Goal: Task Accomplishment & Management: Manage account settings

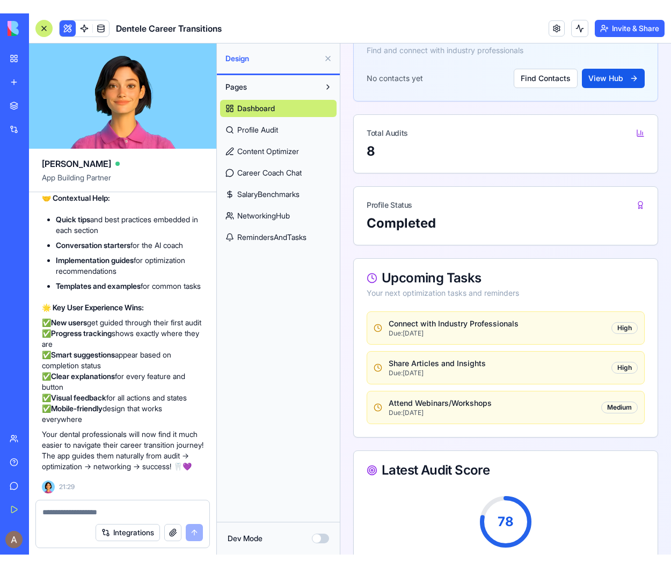
scroll to position [10341, 0]
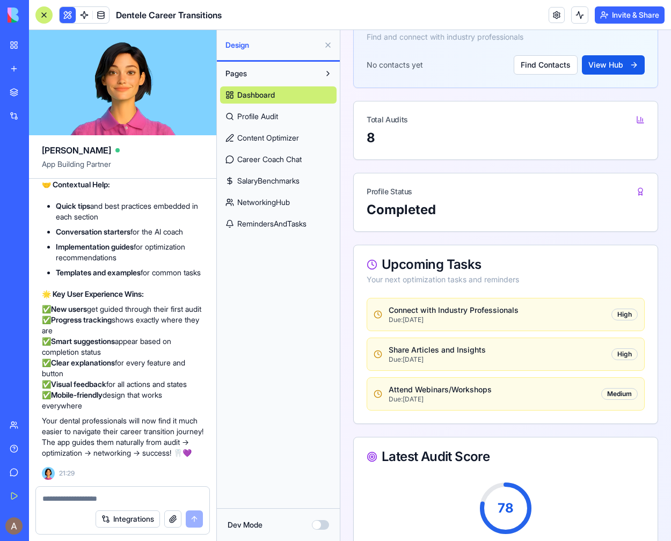
click at [620, 11] on button "Invite & Share" at bounding box center [630, 14] width 70 height 17
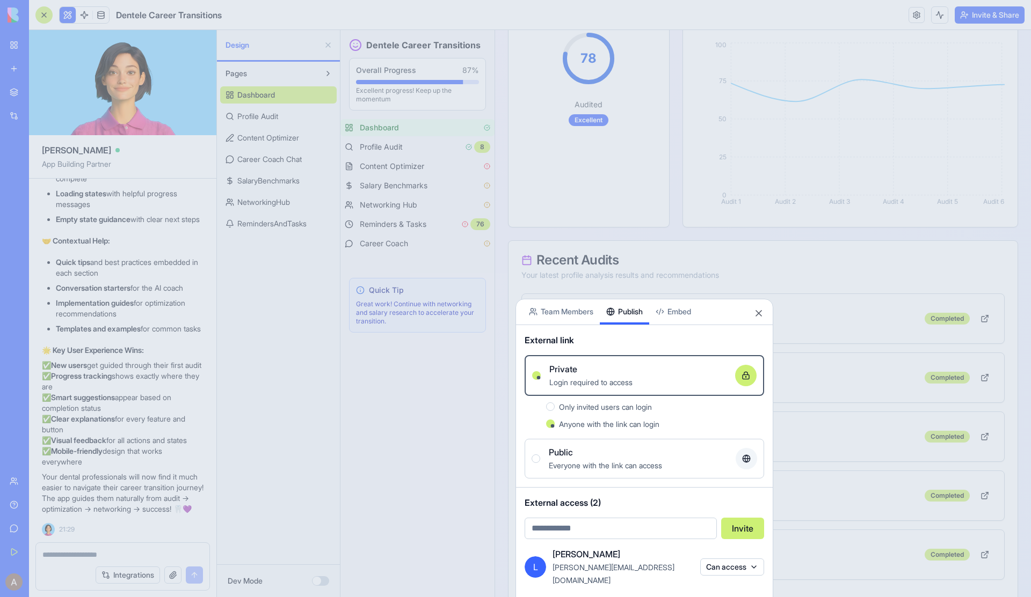
scroll to position [696, 0]
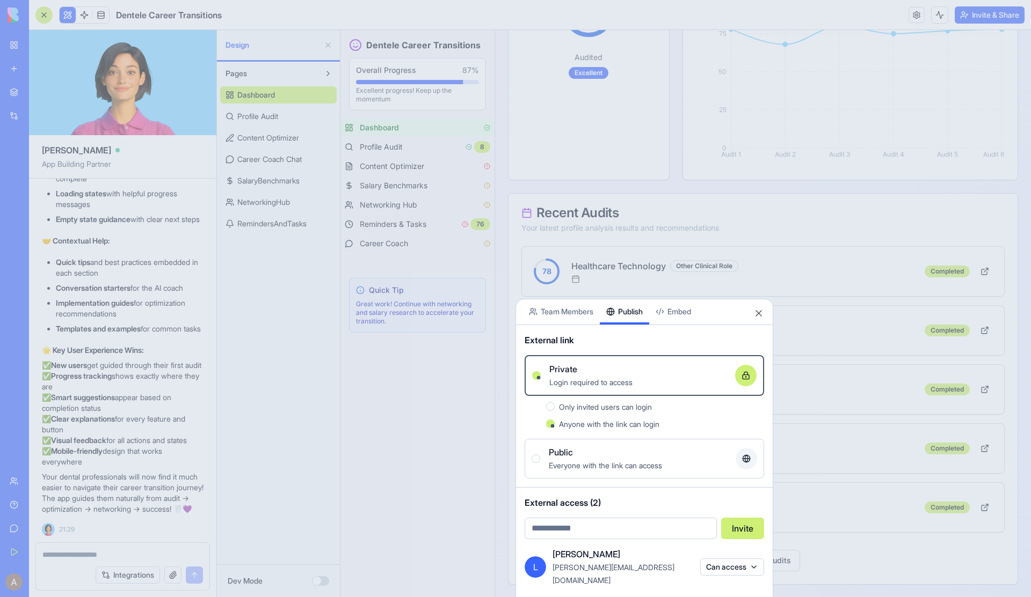
click at [670, 314] on button "Close" at bounding box center [758, 313] width 11 height 11
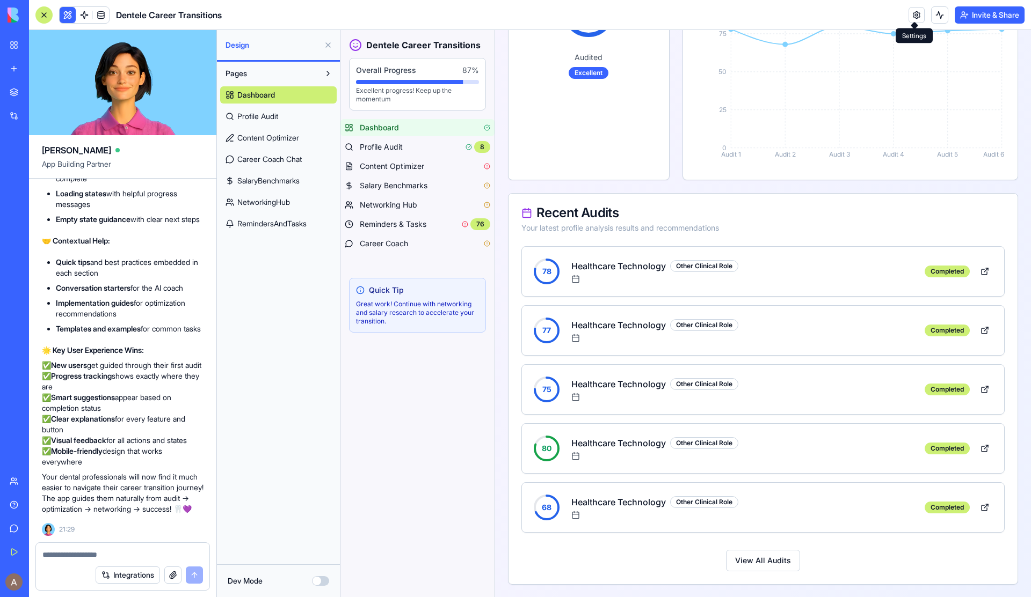
click at [670, 18] on link at bounding box center [916, 15] width 16 height 16
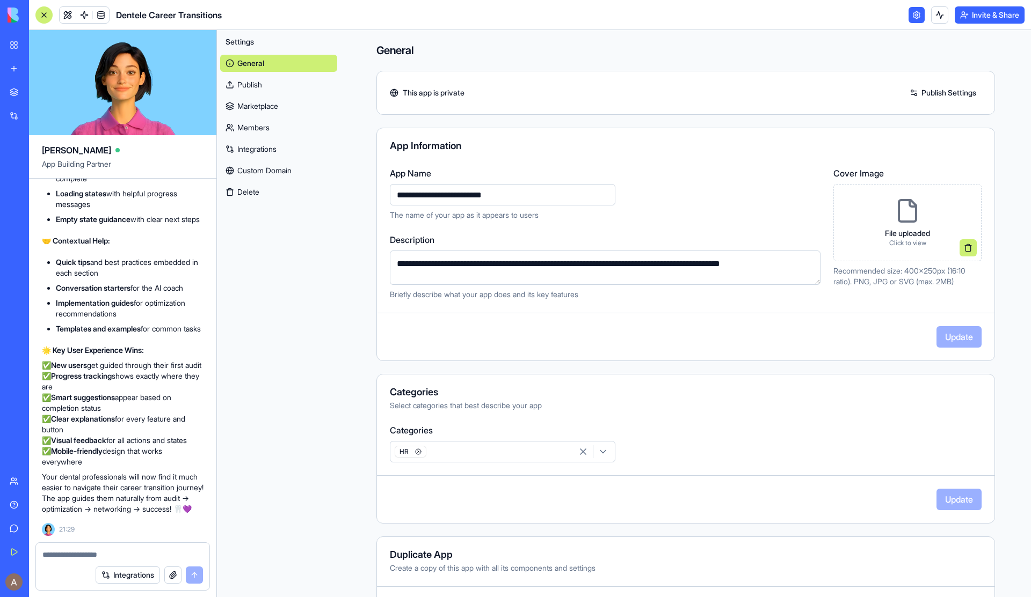
click at [260, 133] on link "Members" at bounding box center [278, 127] width 117 height 17
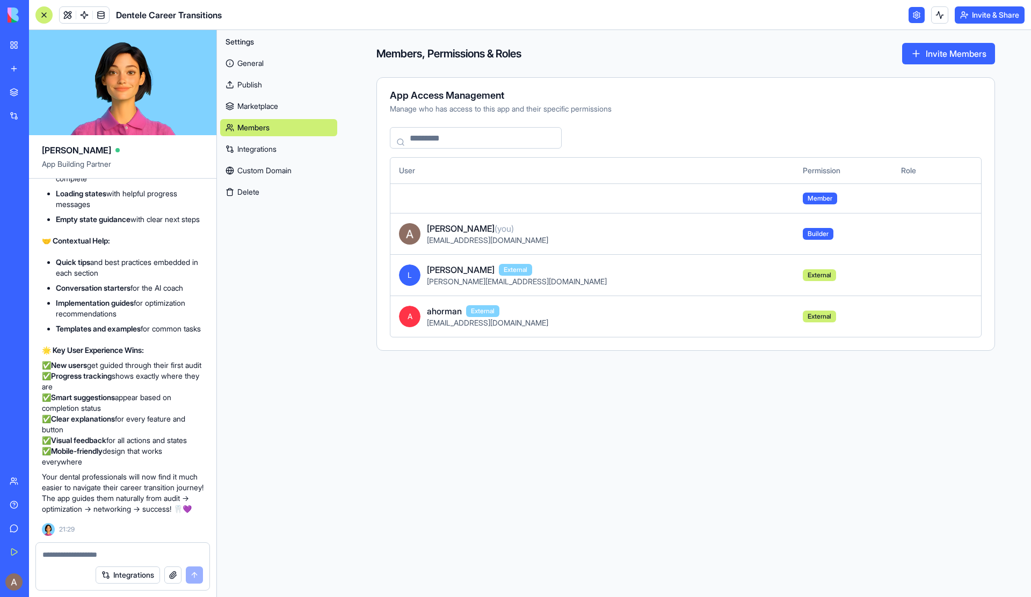
click at [670, 318] on div "ahorman@yahoo.com" at bounding box center [606, 323] width 359 height 11
click at [442, 312] on span "ahorman" at bounding box center [444, 311] width 35 height 13
click at [670, 16] on link at bounding box center [916, 15] width 16 height 16
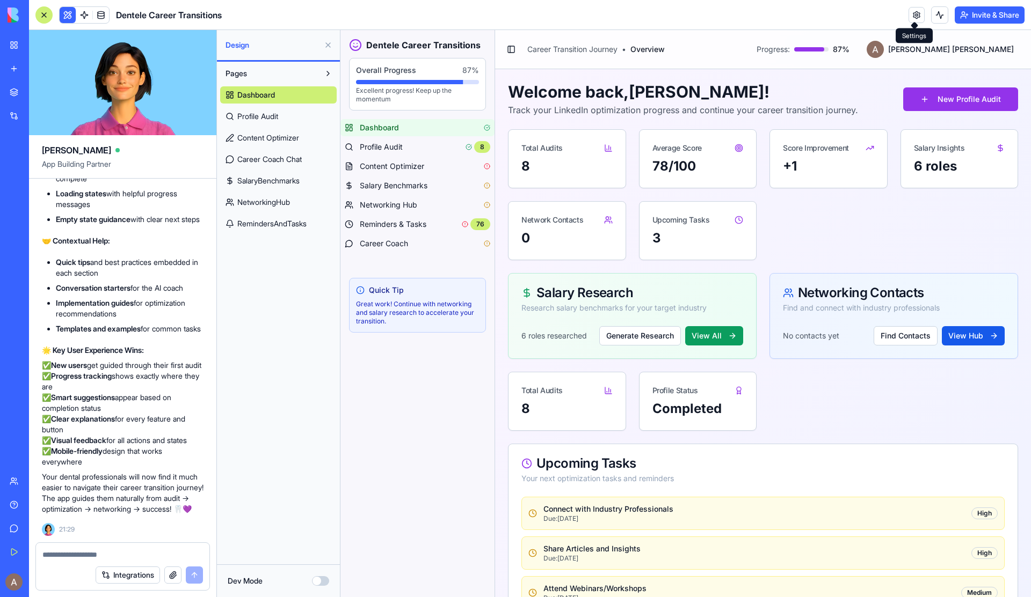
click at [670, 19] on link at bounding box center [916, 15] width 16 height 16
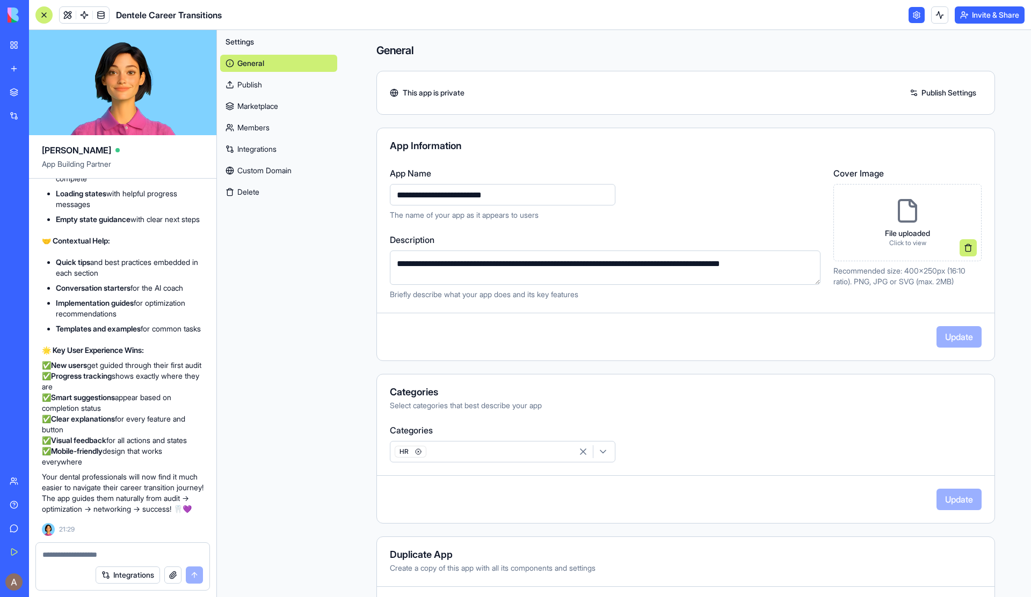
scroll to position [50, 0]
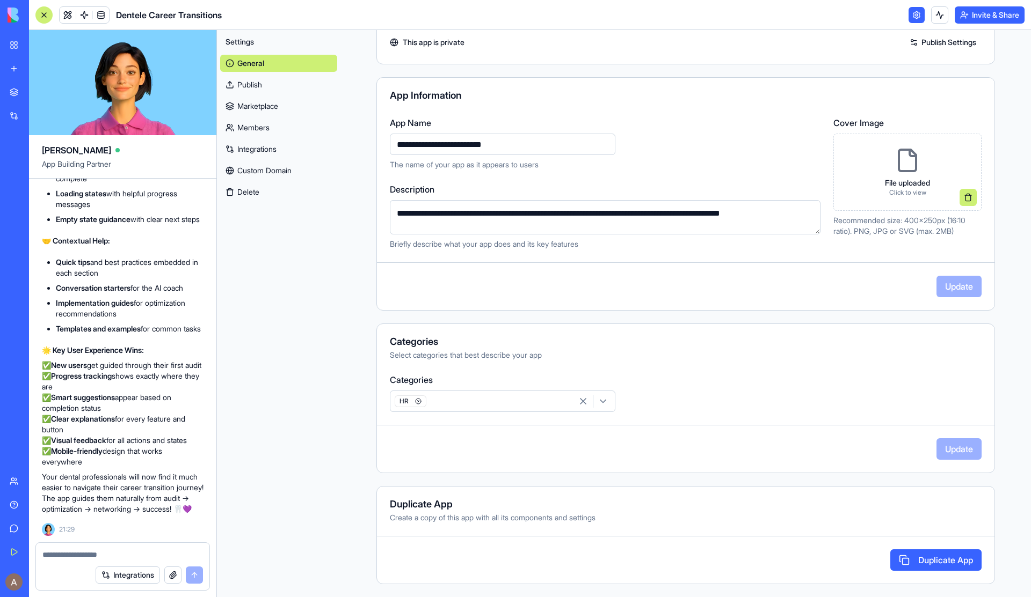
click at [276, 120] on link "Members" at bounding box center [278, 127] width 117 height 17
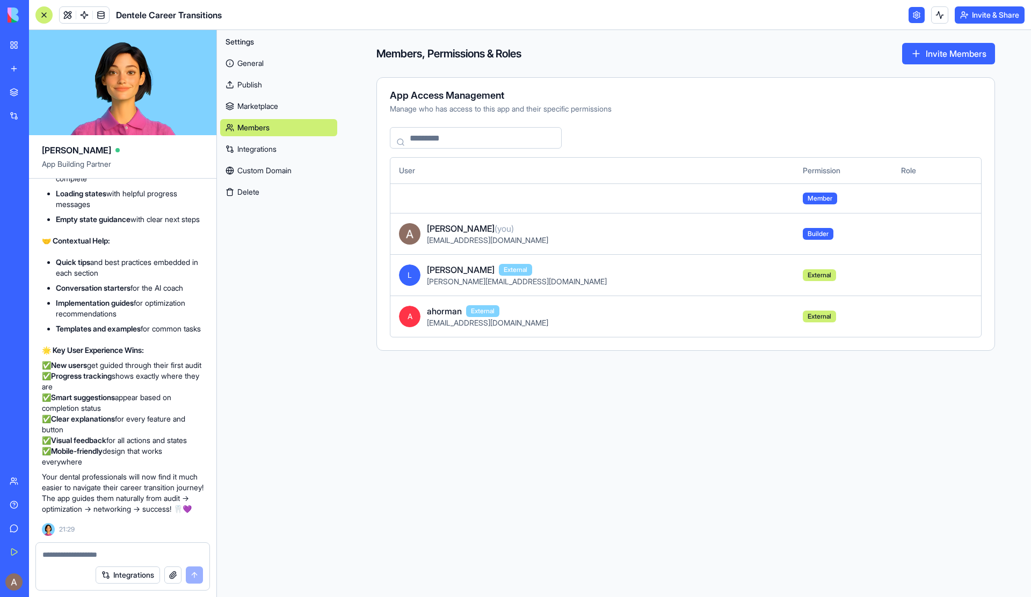
click at [406, 319] on span "A" at bounding box center [409, 316] width 21 height 21
click at [440, 312] on span "ahorman" at bounding box center [444, 311] width 35 height 13
click at [670, 20] on link at bounding box center [916, 15] width 16 height 16
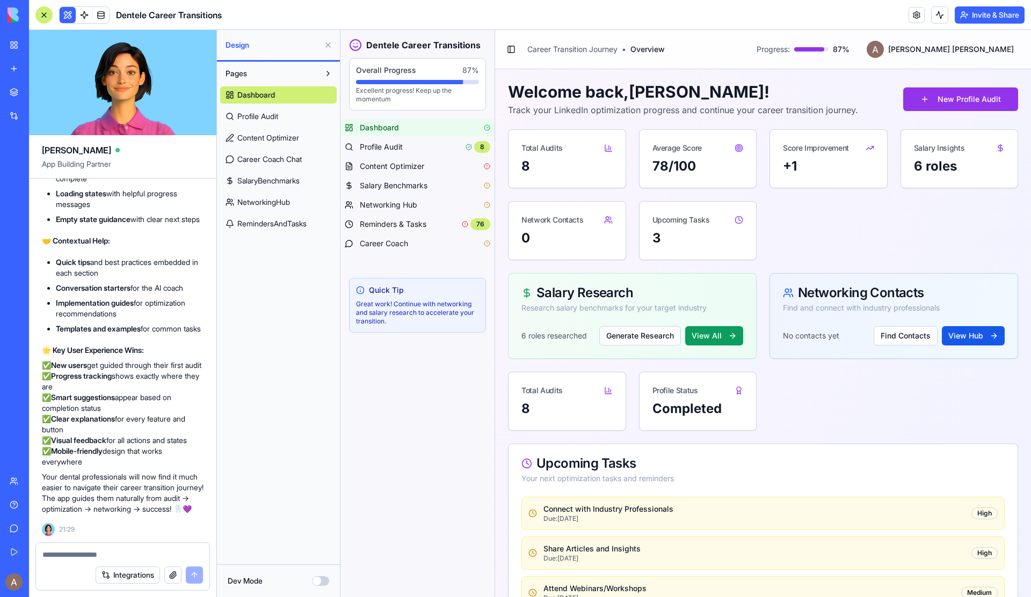
click at [40, 481] on div "Team" at bounding box center [33, 481] width 14 height 11
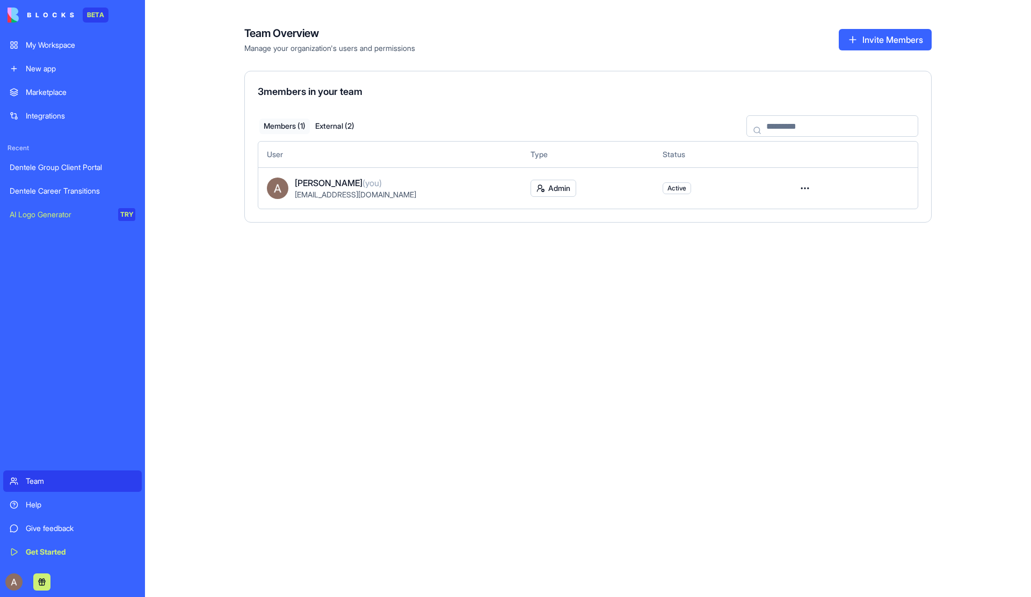
click at [439, 191] on div "[EMAIL_ADDRESS][DOMAIN_NAME]" at bounding box center [404, 194] width 218 height 11
click at [350, 128] on button "External ( 2 )" at bounding box center [335, 127] width 50 height 16
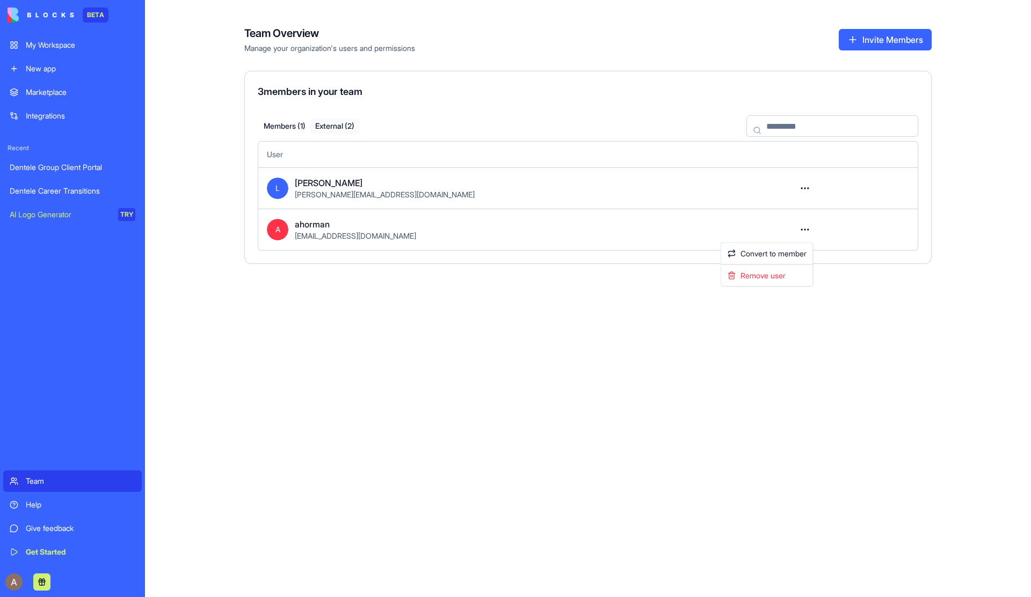
click at [670, 230] on html "BETA My Workspace New app Marketplace Integrations Recent Dentele Group Client …" at bounding box center [515, 298] width 1031 height 597
click at [670, 279] on div "Remove user" at bounding box center [766, 275] width 87 height 17
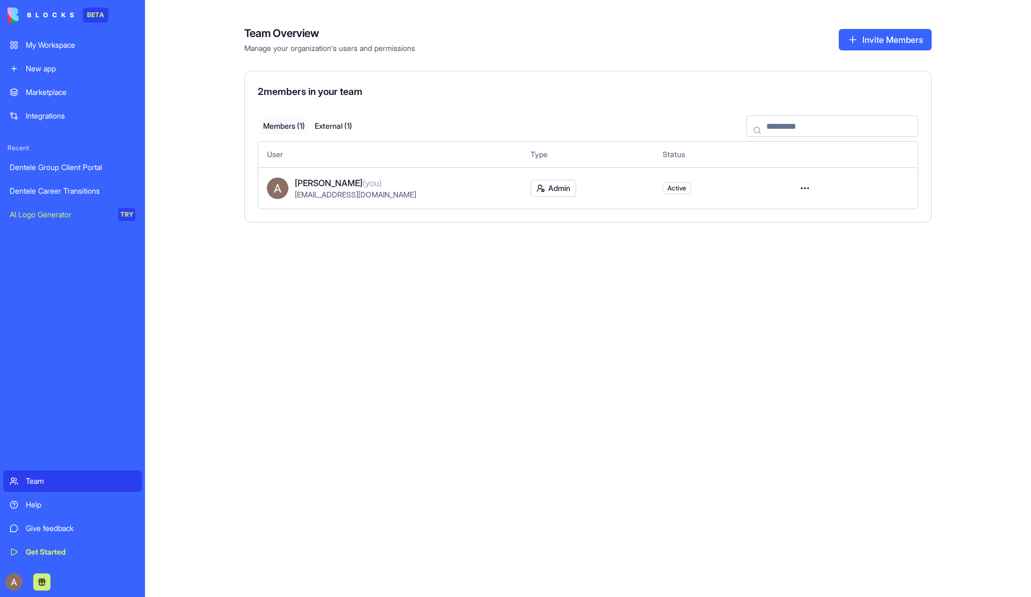
click at [339, 126] on button "External ( 1 )" at bounding box center [333, 127] width 49 height 16
click at [801, 194] on html "BETA My Workspace New app Marketplace Integrations Recent Dentele Group Client …" at bounding box center [515, 298] width 1031 height 597
click at [772, 236] on div "Remove user" at bounding box center [766, 234] width 87 height 17
click at [89, 165] on div "Dentele Group Client Portal" at bounding box center [73, 167] width 126 height 11
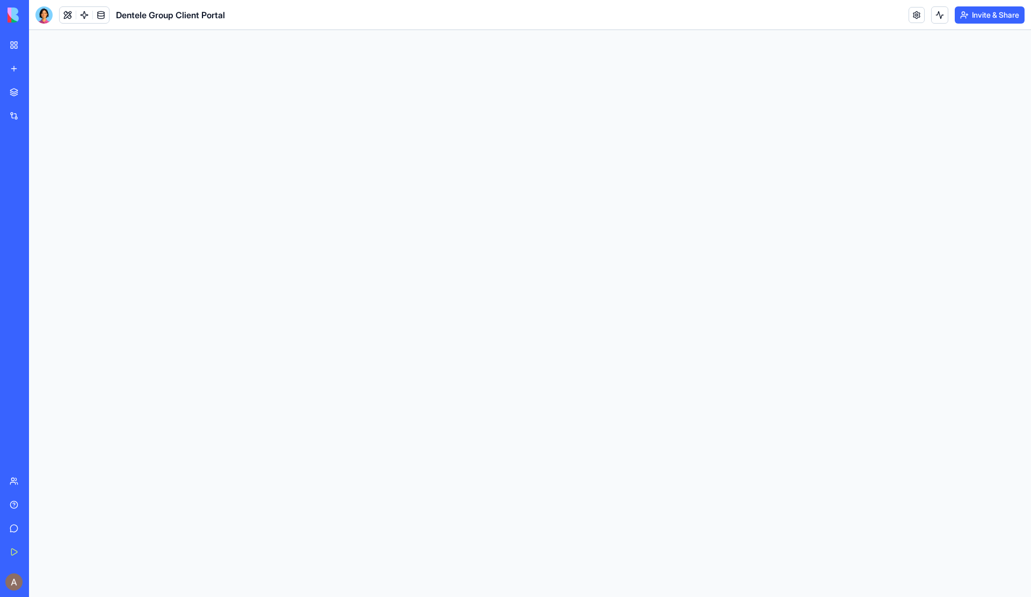
click at [40, 192] on div "Dentele Career Transitions" at bounding box center [25, 191] width 30 height 11
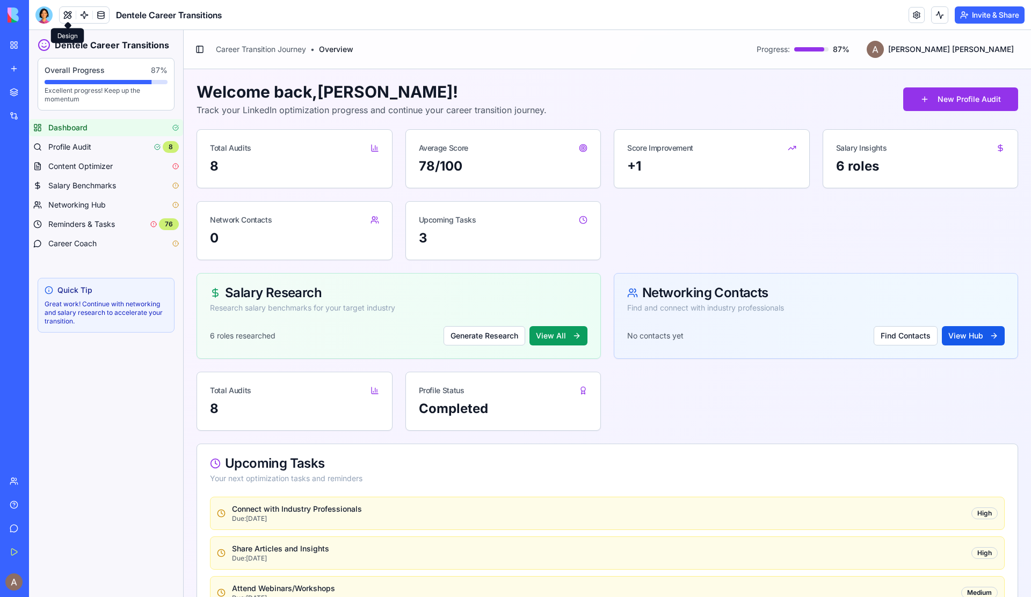
click at [64, 18] on button at bounding box center [68, 15] width 16 height 16
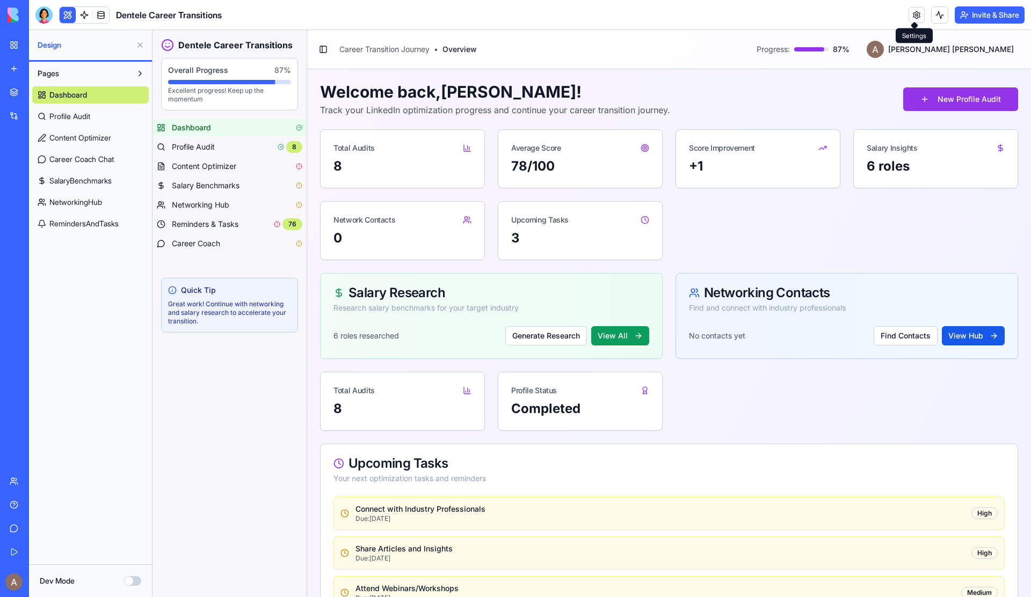
click at [912, 14] on link at bounding box center [916, 15] width 16 height 16
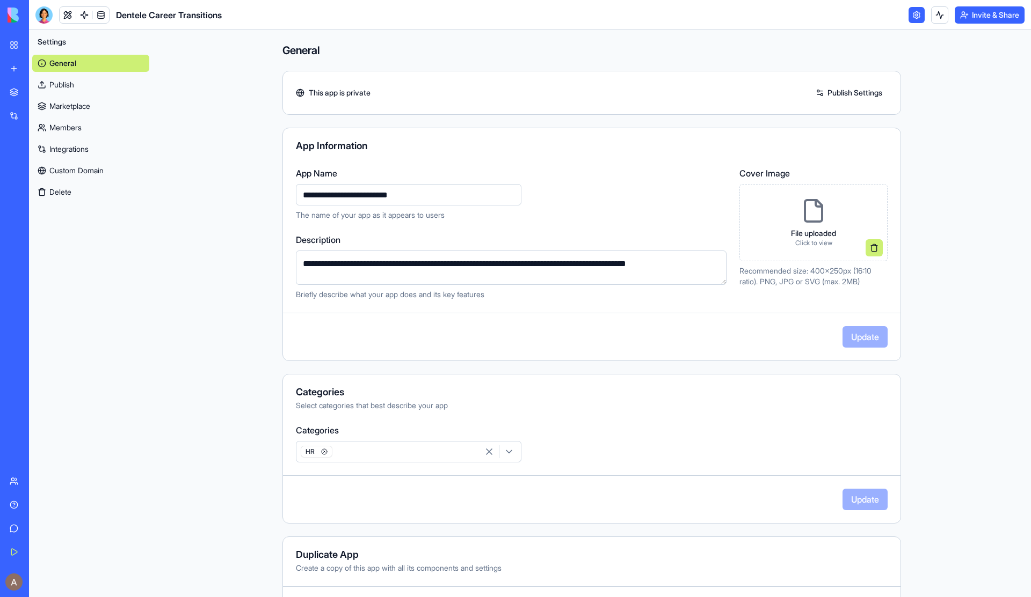
scroll to position [50, 0]
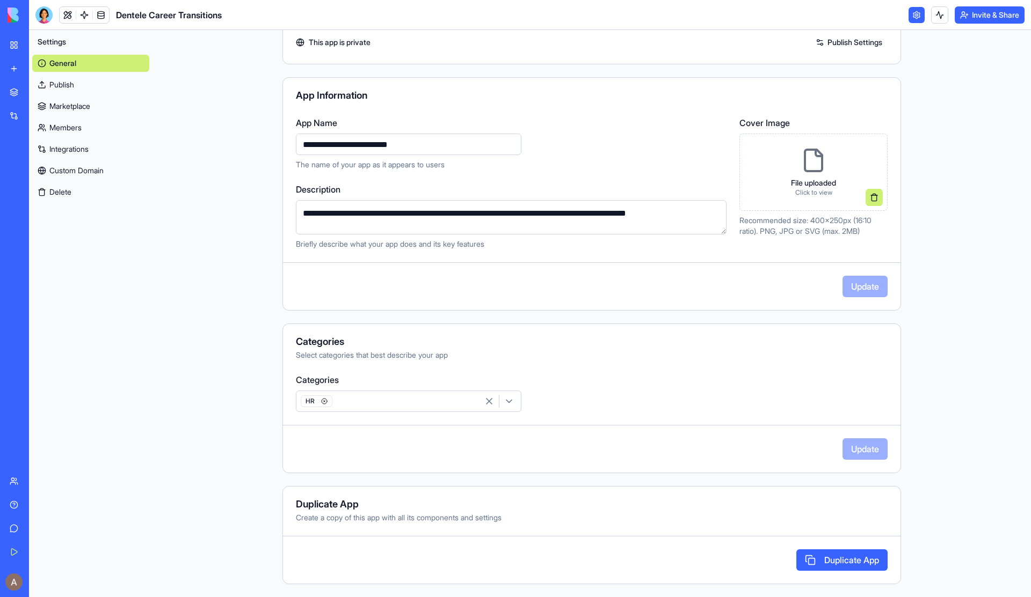
click at [86, 130] on link "Members" at bounding box center [90, 127] width 117 height 17
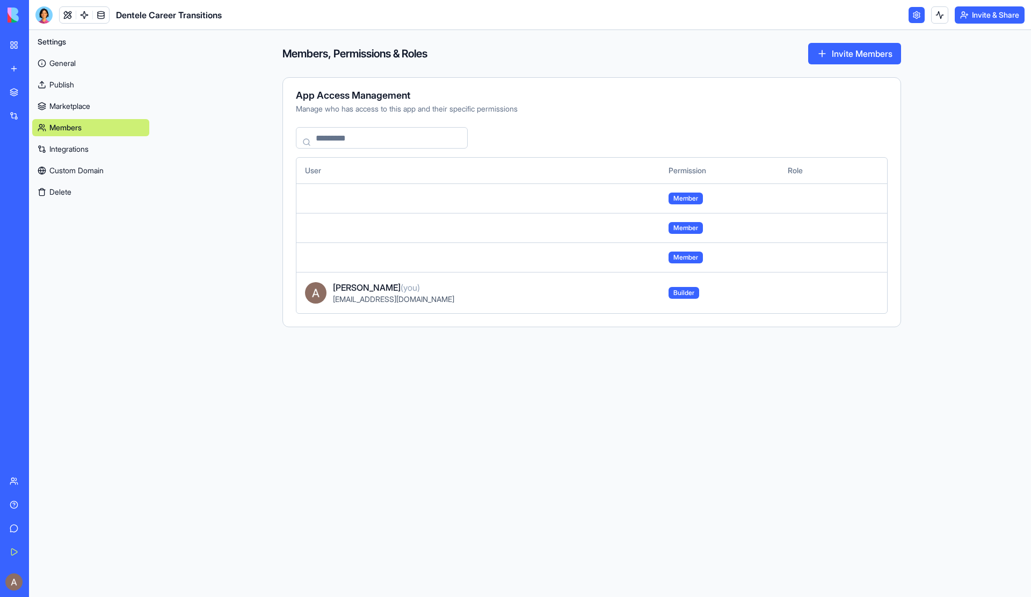
click at [643, 193] on td at bounding box center [477, 199] width 363 height 30
click at [860, 57] on button "Invite Members" at bounding box center [854, 53] width 93 height 21
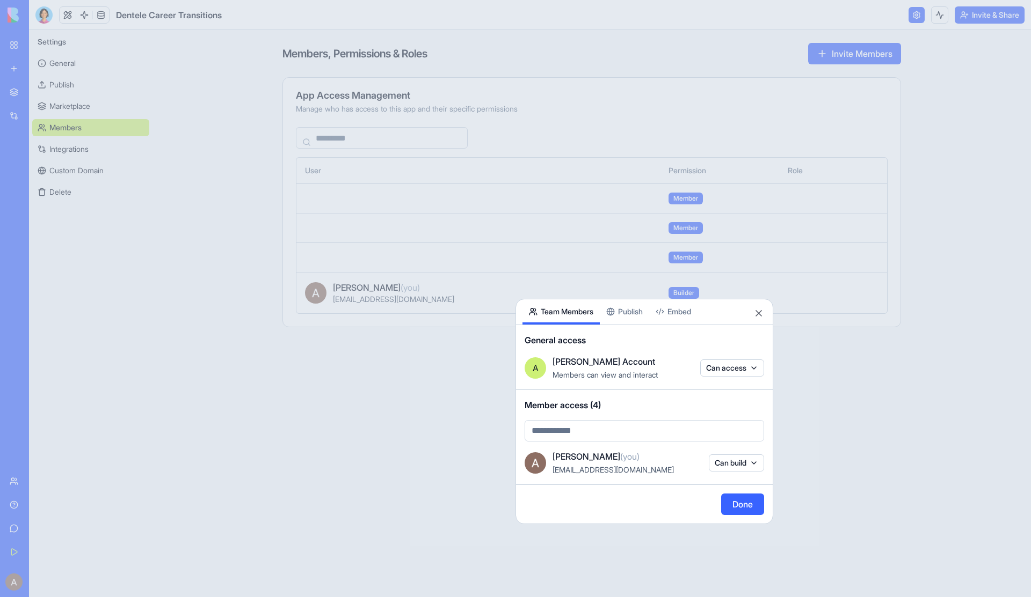
click at [725, 370] on body "BETA My Workspace New app Marketplace Integrations Recent Dentele Group Client …" at bounding box center [515, 298] width 1031 height 597
click at [731, 349] on div at bounding box center [515, 298] width 1031 height 597
click at [722, 368] on body "BETA My Workspace New app Marketplace Integrations Recent Dentele Group Client …" at bounding box center [515, 298] width 1031 height 597
click at [638, 312] on body "BETA My Workspace New app Marketplace Integrations Recent Dentele Group Client …" at bounding box center [515, 298] width 1031 height 597
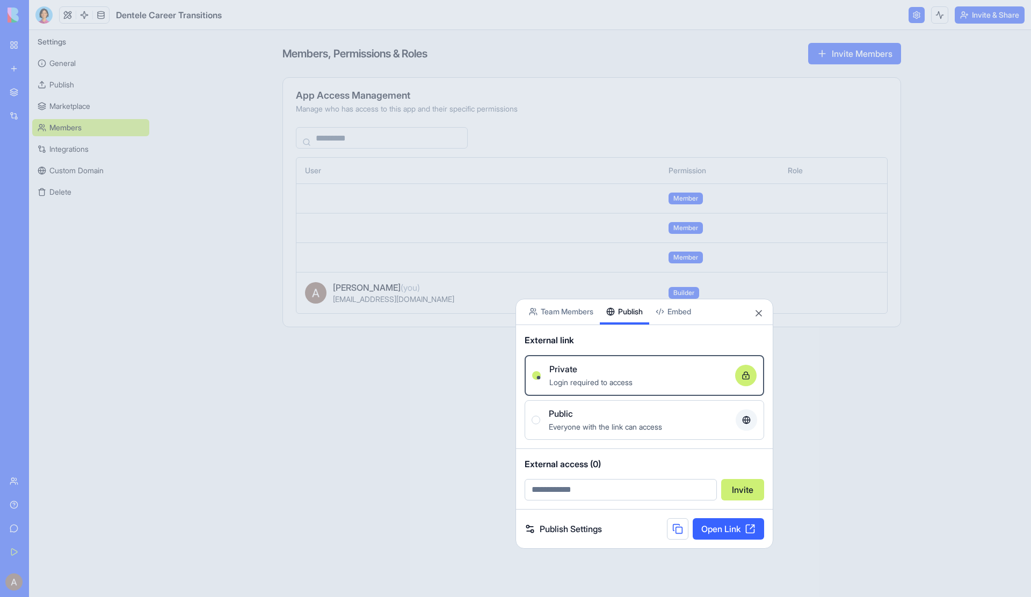
click at [638, 312] on button "Publish" at bounding box center [624, 312] width 49 height 25
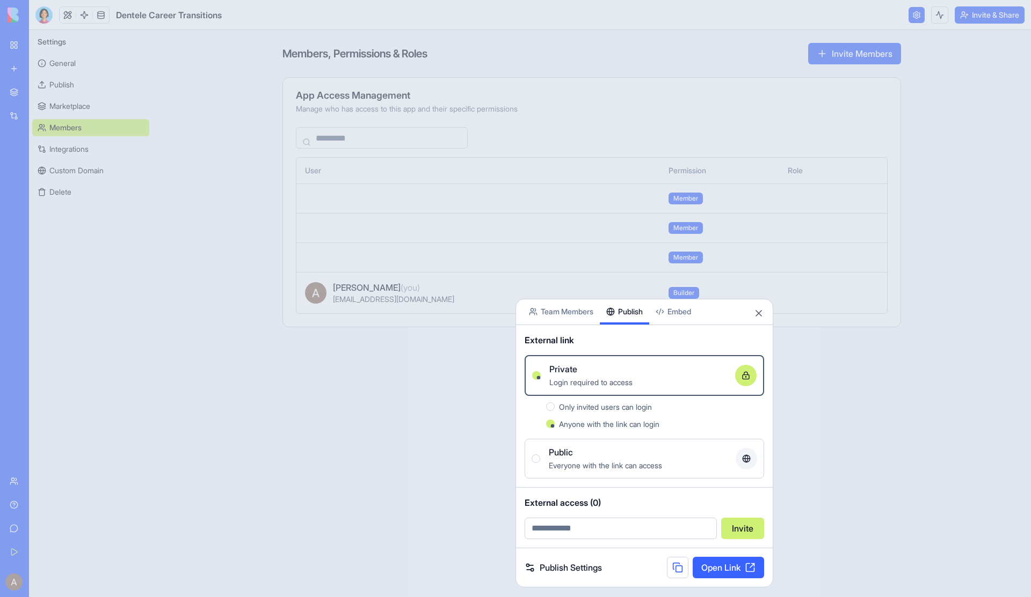
click at [628, 424] on span "Anyone with the link can login" at bounding box center [609, 424] width 100 height 9
click at [554, 424] on button "Anyone with the link can login" at bounding box center [550, 424] width 9 height 9
click at [678, 564] on button at bounding box center [677, 567] width 21 height 21
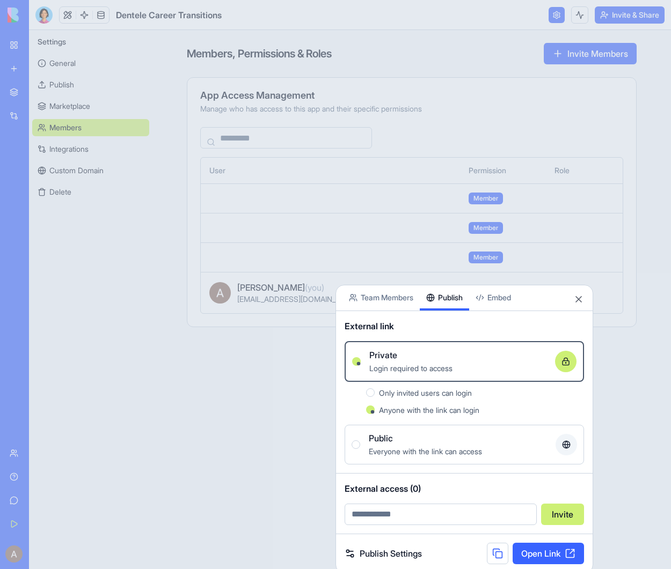
click at [580, 303] on button "Close" at bounding box center [578, 299] width 11 height 11
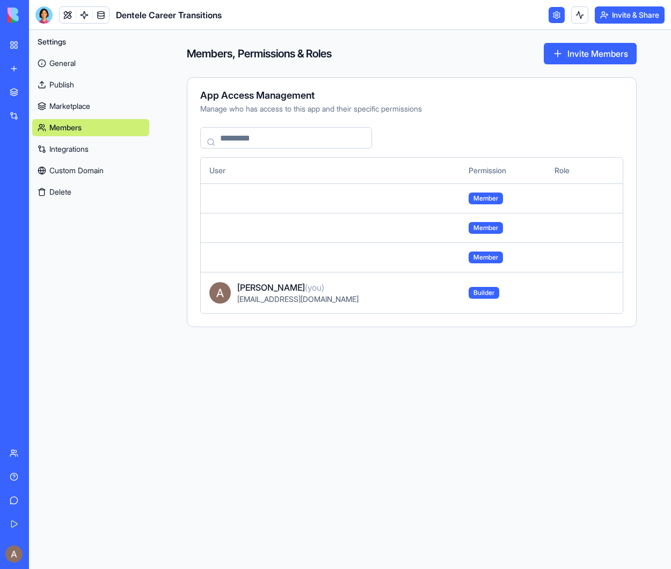
click at [576, 302] on td at bounding box center [571, 292] width 50 height 41
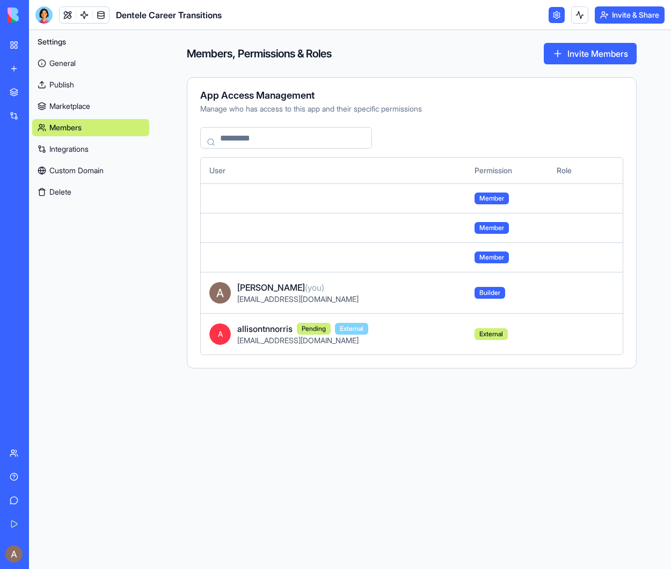
click at [266, 333] on span "allisontnnorris" at bounding box center [264, 329] width 55 height 13
click at [41, 460] on link "Team" at bounding box center [24, 453] width 43 height 21
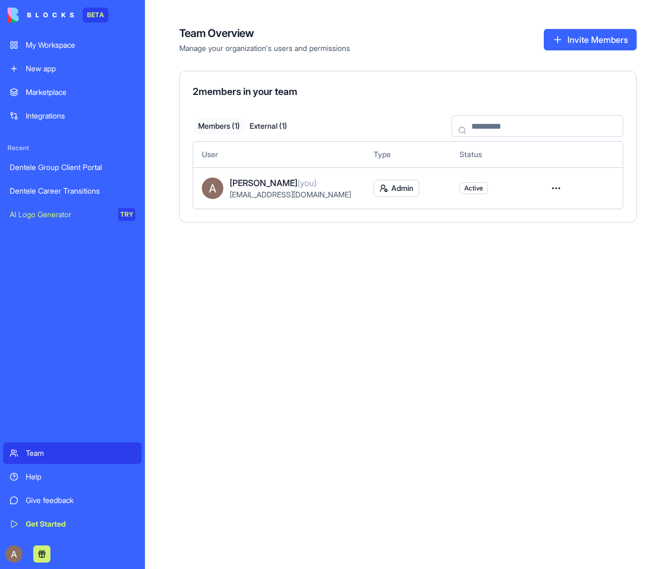
click at [277, 132] on button "External ( 1 )" at bounding box center [268, 127] width 49 height 16
click at [277, 182] on span "allisontnnorris" at bounding box center [257, 183] width 55 height 13
click at [553, 184] on html "BETA My Workspace New app Marketplace Integrations Recent Dentele Group Client …" at bounding box center [335, 284] width 671 height 569
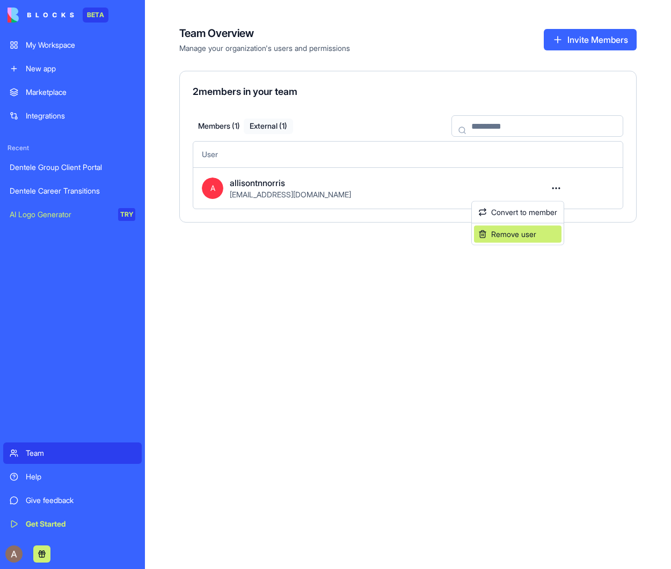
click at [534, 235] on div "Remove user" at bounding box center [517, 234] width 87 height 17
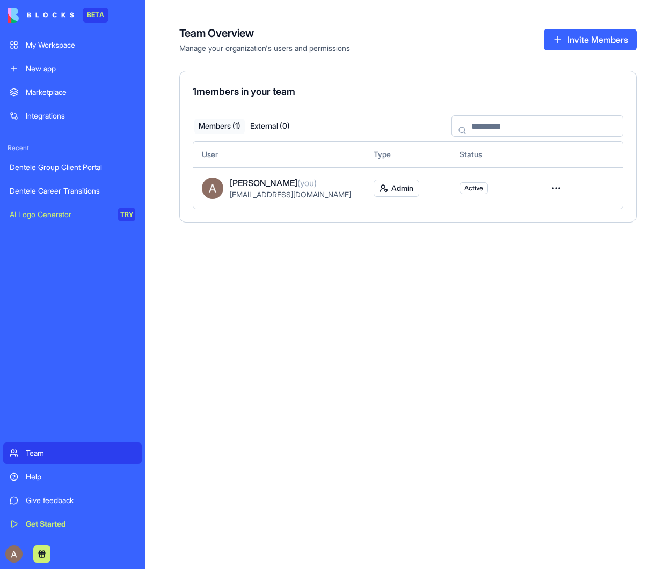
click at [61, 456] on div "Team" at bounding box center [80, 453] width 109 height 11
click at [100, 195] on div "Dentele Career Transitions" at bounding box center [73, 191] width 126 height 11
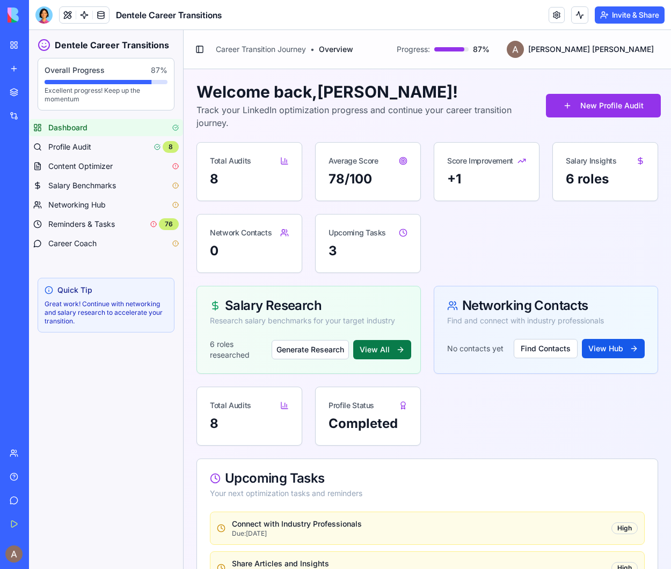
click at [375, 352] on button "View All" at bounding box center [382, 349] width 58 height 19
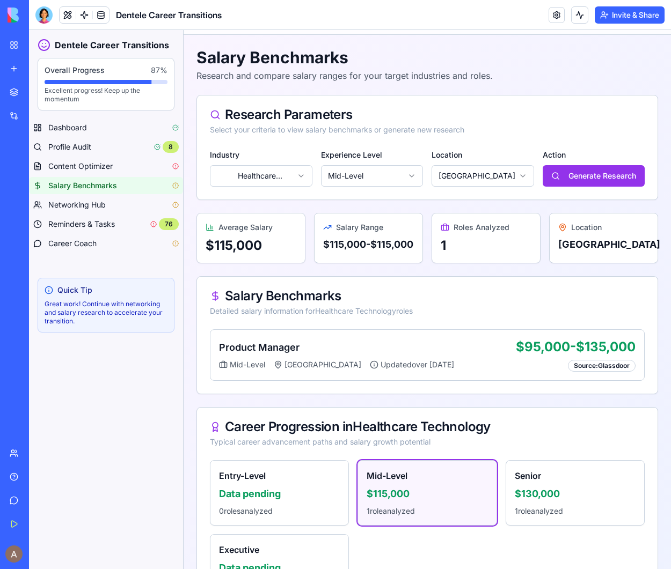
scroll to position [104, 0]
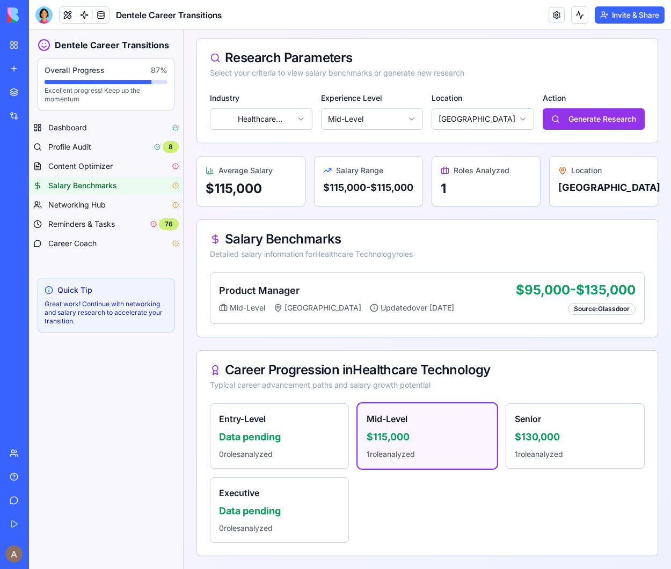
click at [290, 442] on div "Data pending" at bounding box center [279, 437] width 121 height 15
click at [421, 429] on div "Mid-Level $115,000 1 role analyzed" at bounding box center [427, 436] width 138 height 64
click at [582, 112] on button "Generate Research" at bounding box center [594, 118] width 103 height 21
